Goal: Information Seeking & Learning: Understand process/instructions

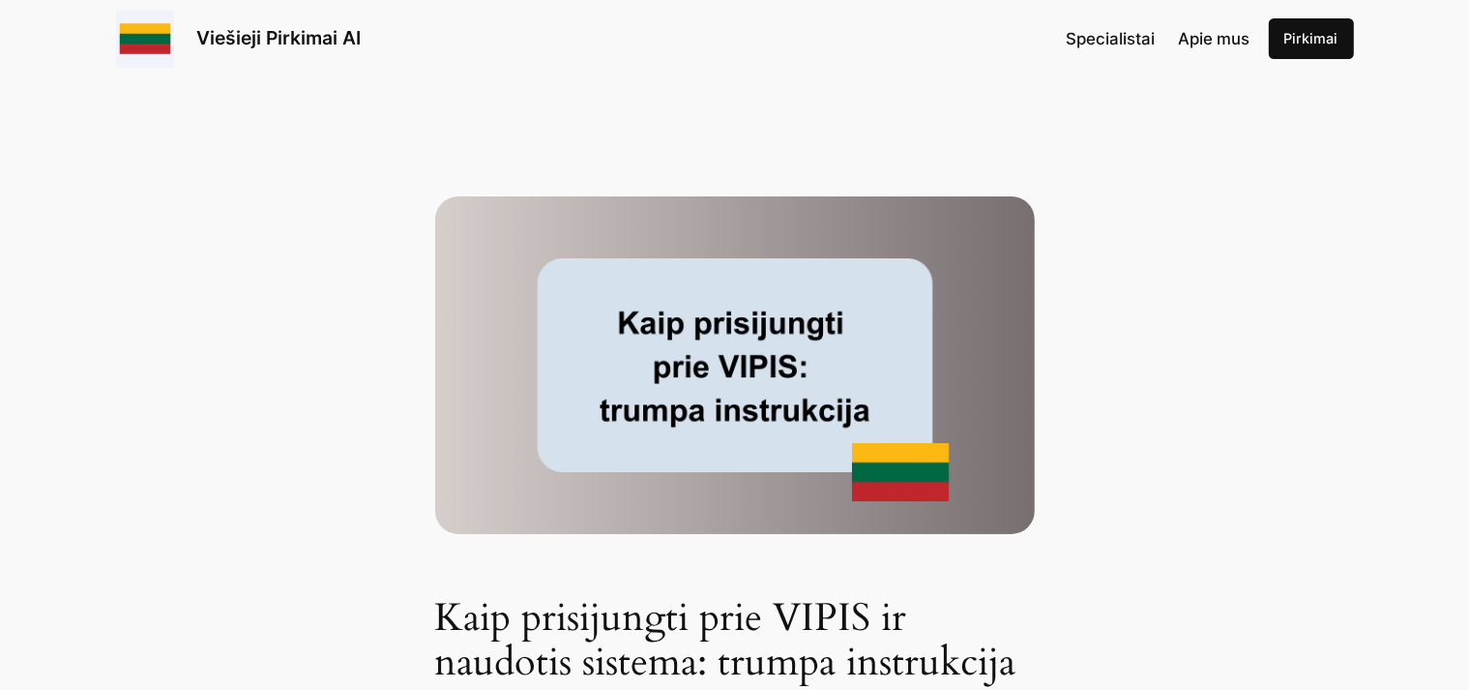
click at [1307, 38] on link "Pirkimai" at bounding box center [1311, 38] width 85 height 41
click at [710, 379] on img at bounding box center [735, 365] width 600 height 338
click at [706, 376] on img at bounding box center [735, 365] width 600 height 338
click at [656, 362] on img at bounding box center [735, 365] width 600 height 338
click at [795, 412] on img at bounding box center [735, 365] width 600 height 338
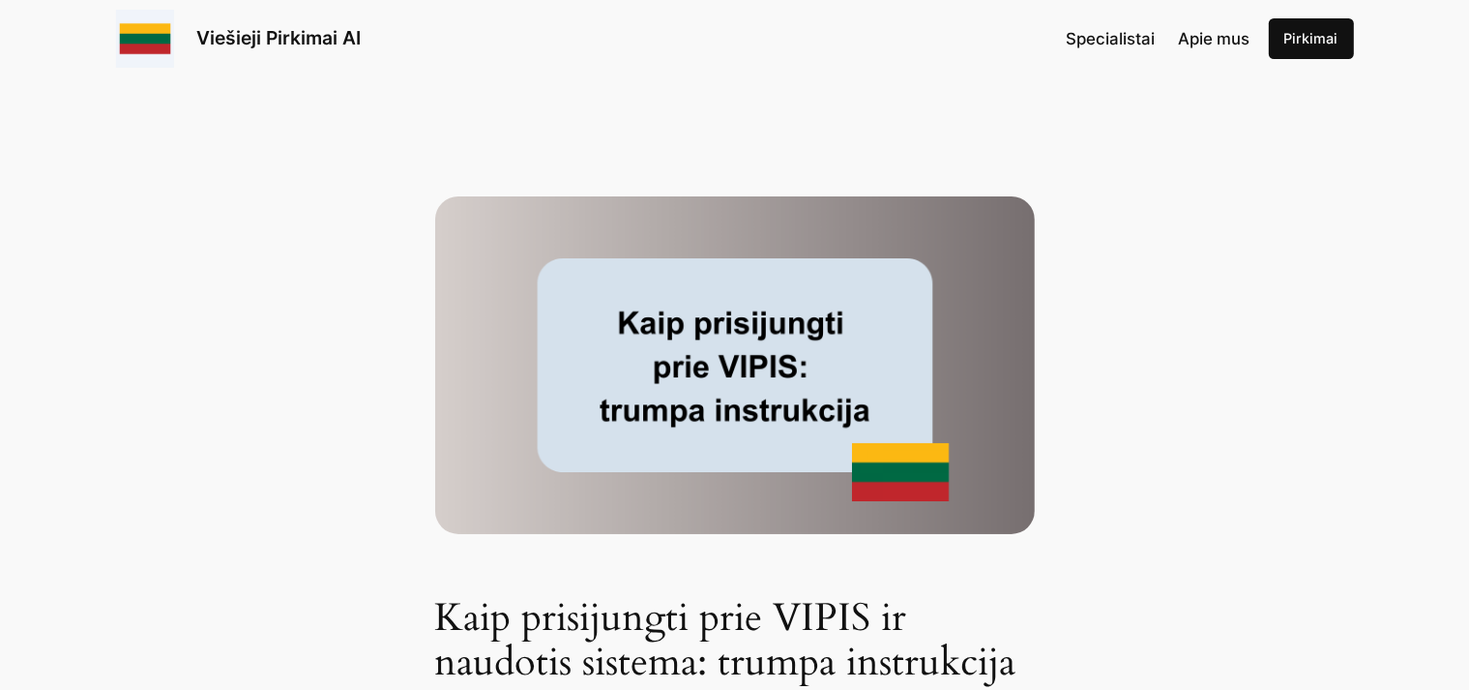
click at [865, 489] on img at bounding box center [735, 365] width 600 height 338
click at [787, 349] on img at bounding box center [735, 365] width 600 height 338
click at [827, 390] on img at bounding box center [735, 365] width 600 height 338
click at [911, 467] on img at bounding box center [735, 365] width 600 height 338
click at [907, 465] on img at bounding box center [735, 365] width 600 height 338
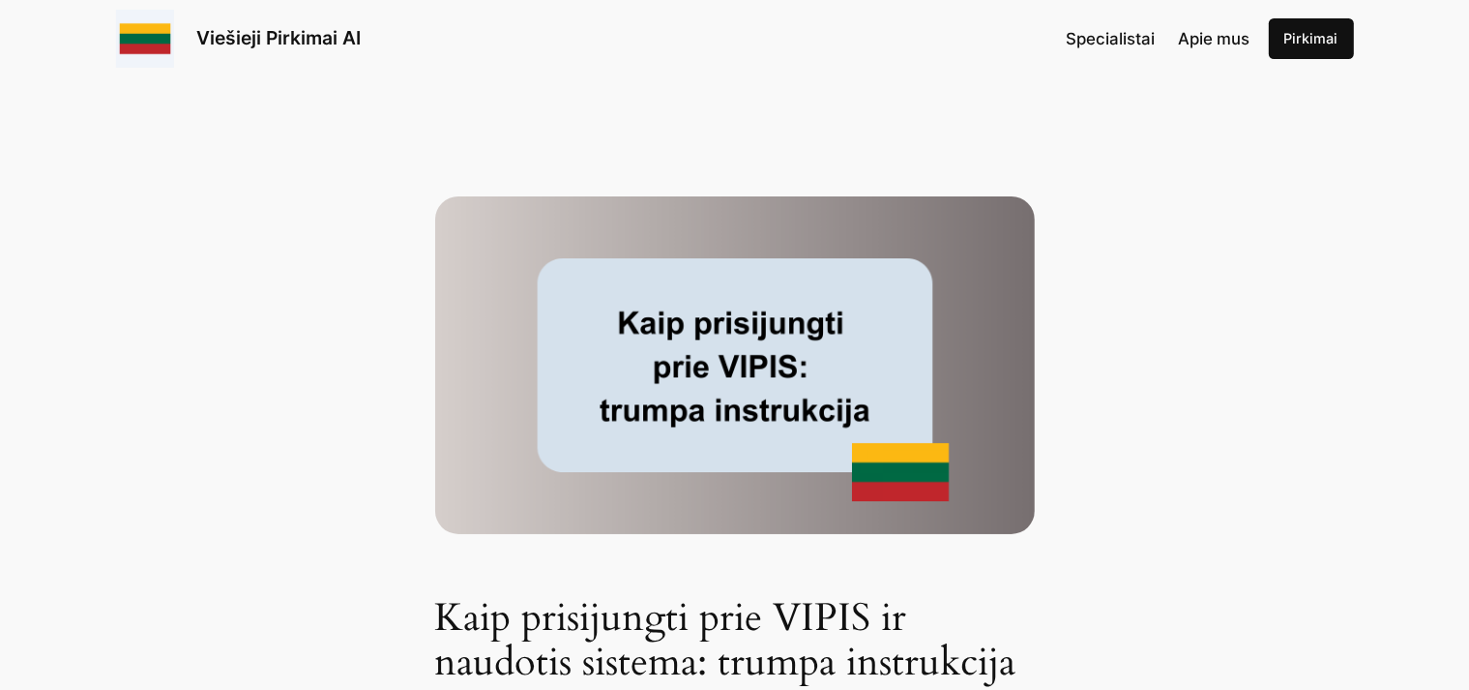
click at [905, 465] on img at bounding box center [735, 365] width 600 height 338
click at [904, 465] on img at bounding box center [735, 365] width 600 height 338
click at [830, 339] on img at bounding box center [735, 365] width 600 height 338
click at [563, 303] on img at bounding box center [735, 365] width 600 height 338
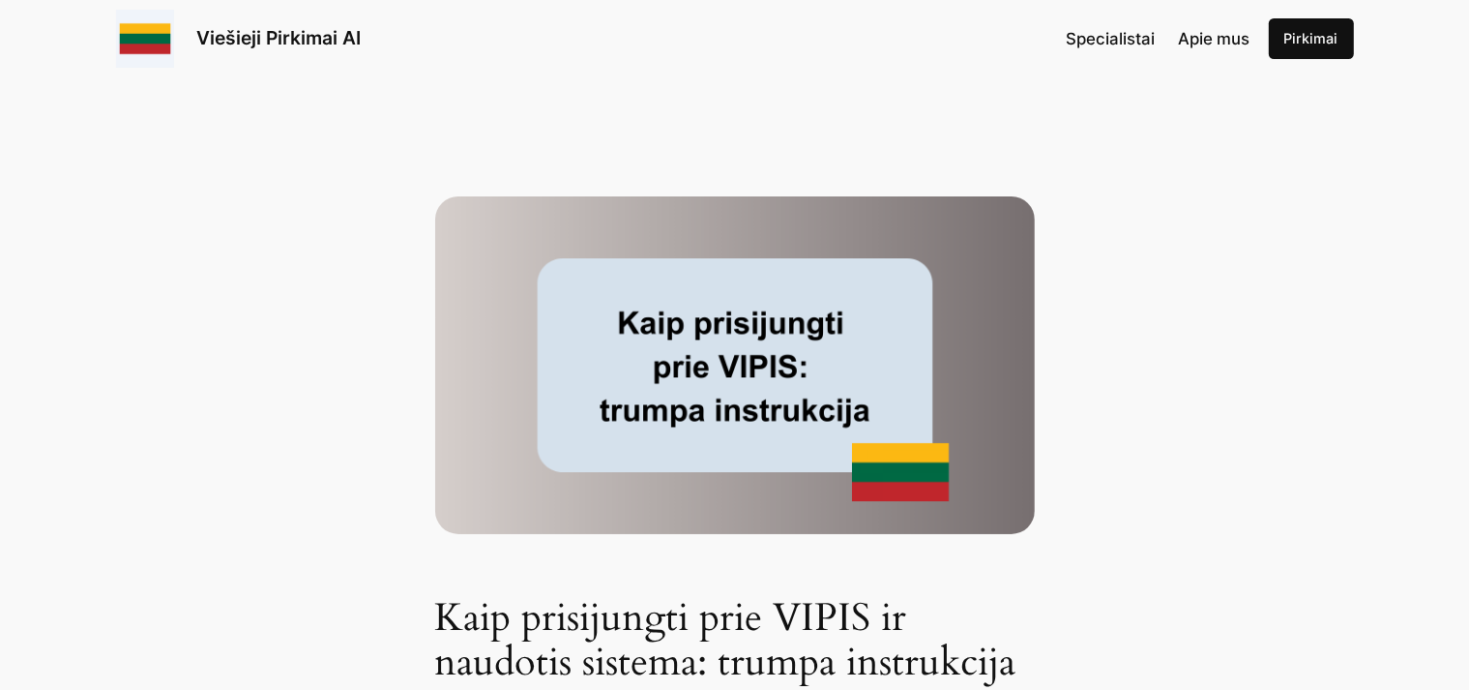
click at [494, 295] on img at bounding box center [735, 365] width 600 height 338
click at [494, 294] on img at bounding box center [735, 365] width 600 height 338
click at [685, 363] on img at bounding box center [735, 365] width 600 height 338
click at [675, 350] on img at bounding box center [735, 365] width 600 height 338
click at [848, 394] on img at bounding box center [735, 365] width 600 height 338
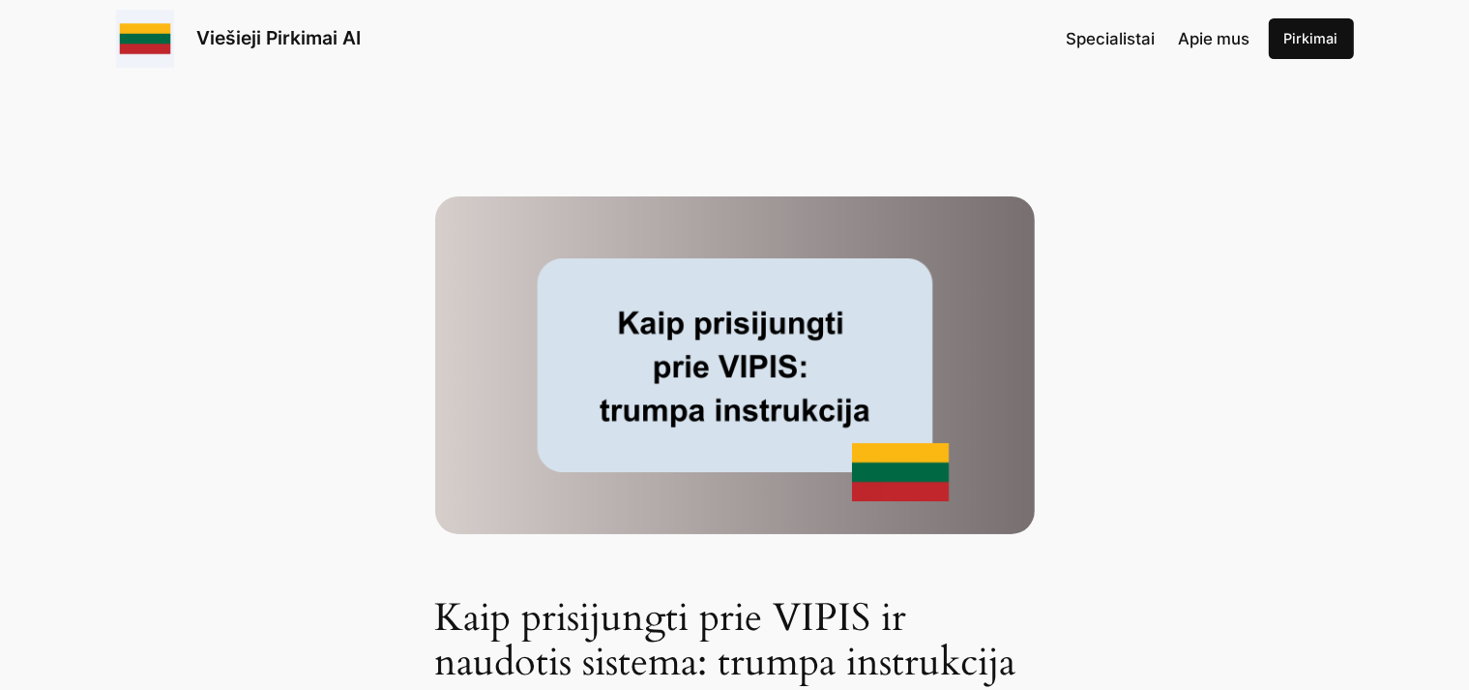
click at [872, 359] on img at bounding box center [735, 365] width 600 height 338
drag, startPoint x: 678, startPoint y: 295, endPoint x: 651, endPoint y: 279, distance: 31.7
click at [678, 296] on img at bounding box center [735, 365] width 600 height 338
click at [1290, 41] on link "Pirkimai" at bounding box center [1311, 38] width 85 height 41
click at [790, 360] on img at bounding box center [735, 365] width 600 height 338
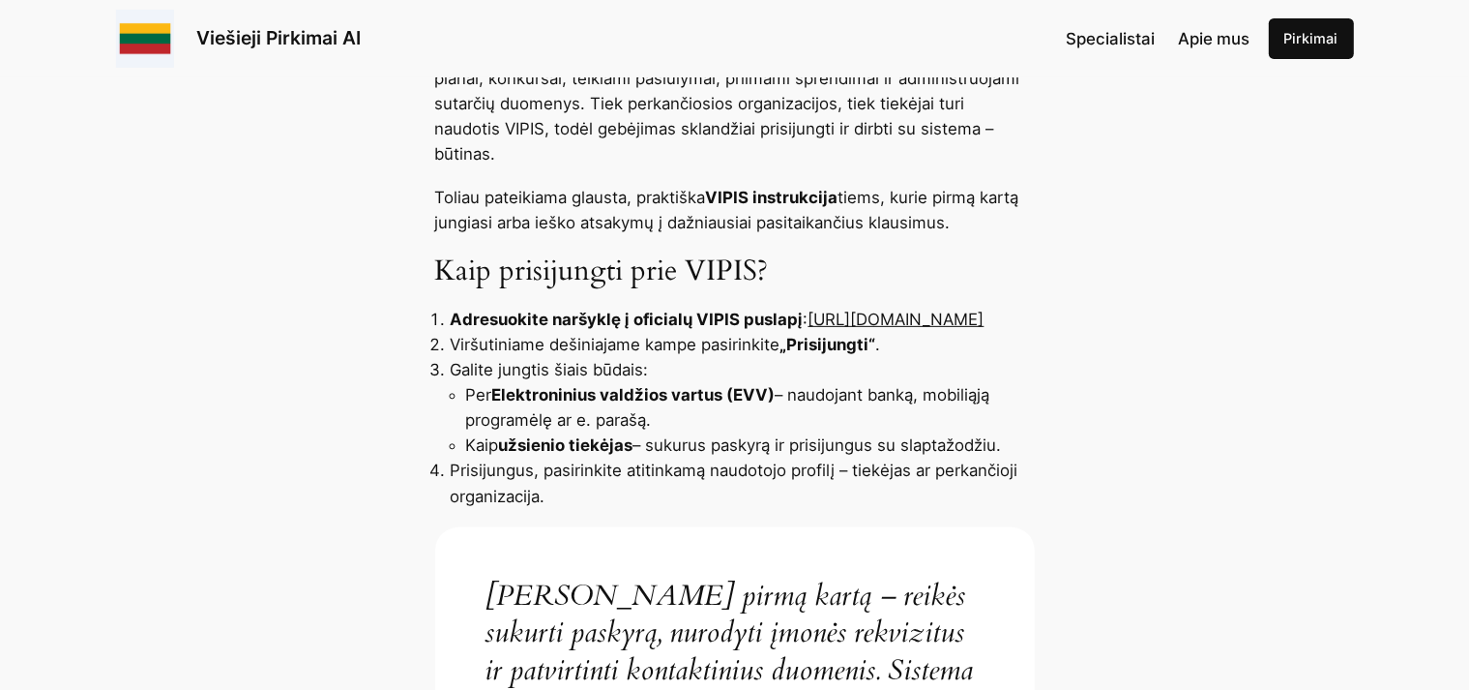
scroll to position [789, 0]
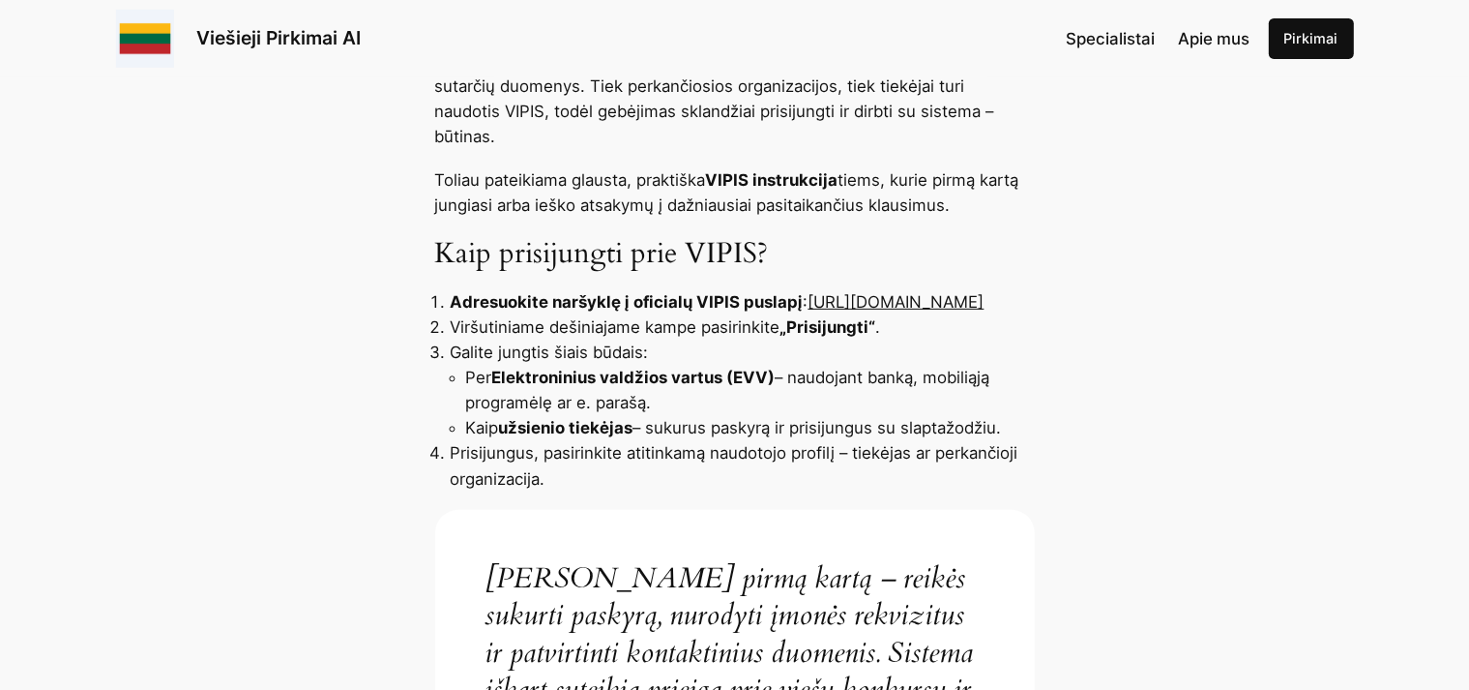
click at [808, 303] on link "[URL][DOMAIN_NAME]" at bounding box center [896, 301] width 176 height 19
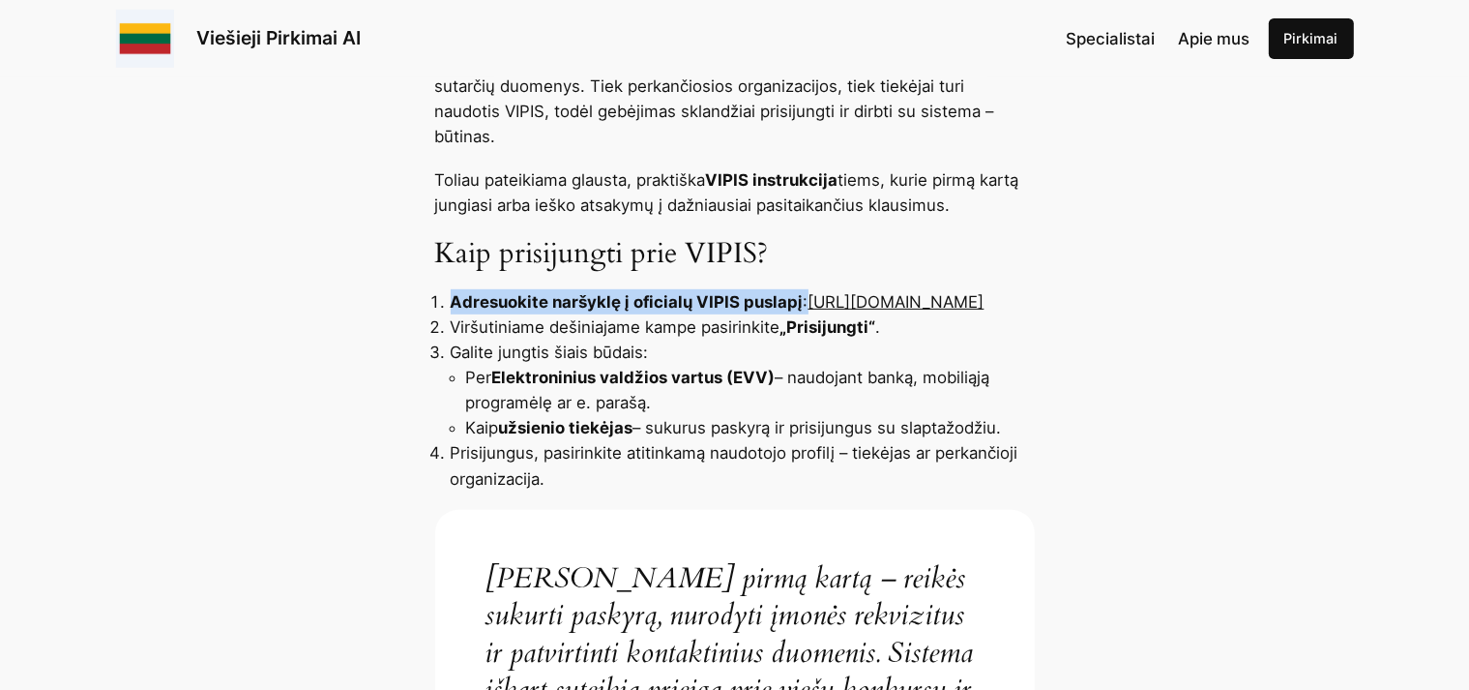
click at [707, 296] on li "Adresuokite naršyklę į oficialų VIPIS puslapį : [URL][DOMAIN_NAME]" at bounding box center [743, 301] width 584 height 25
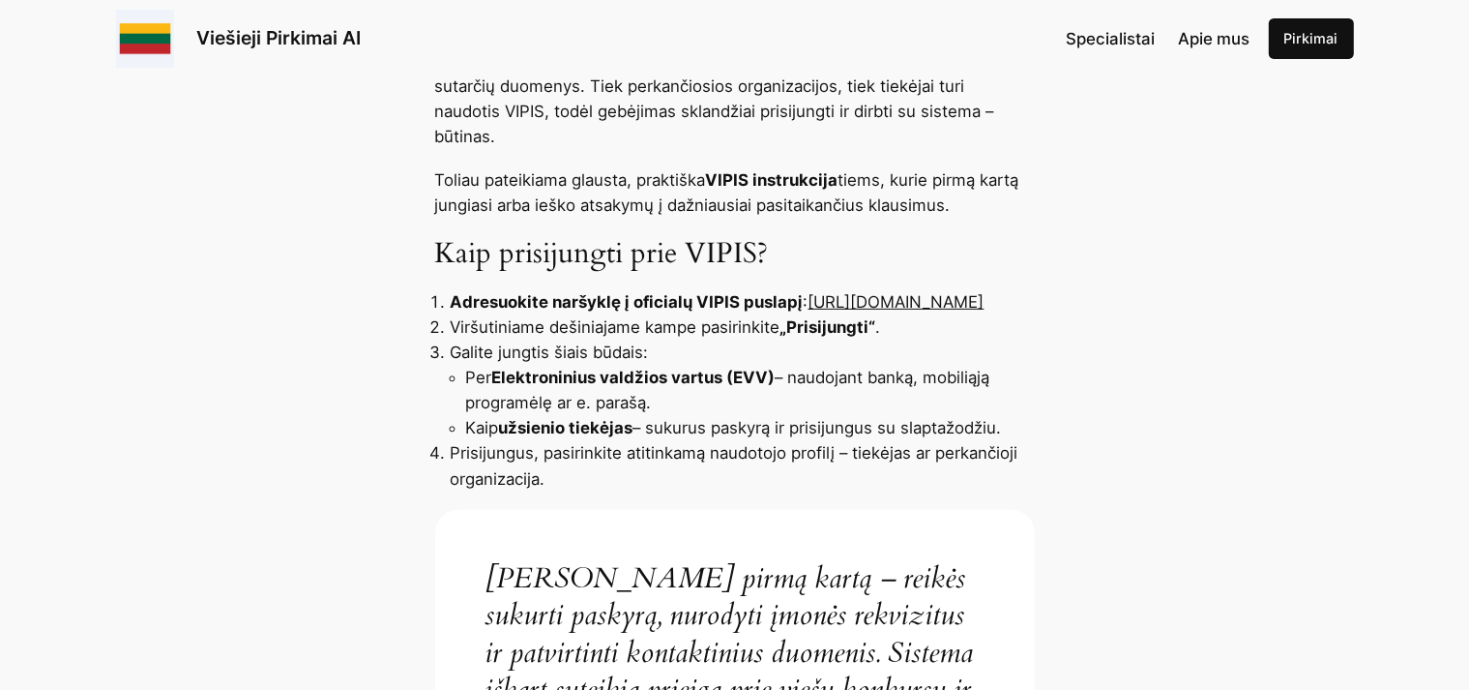
drag, startPoint x: 707, startPoint y: 296, endPoint x: 453, endPoint y: 301, distance: 254.4
click at [453, 301] on li "Adresuokite naršyklę į oficialų VIPIS puslapį : https://pirkimai.eviesiejipirki…" at bounding box center [743, 301] width 584 height 25
